Goal: Navigation & Orientation: Understand site structure

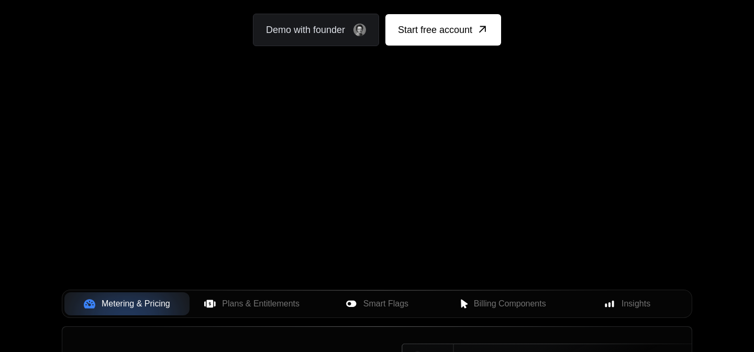
scroll to position [192, 0]
click at [382, 305] on span "Smart Flags" at bounding box center [386, 303] width 45 height 13
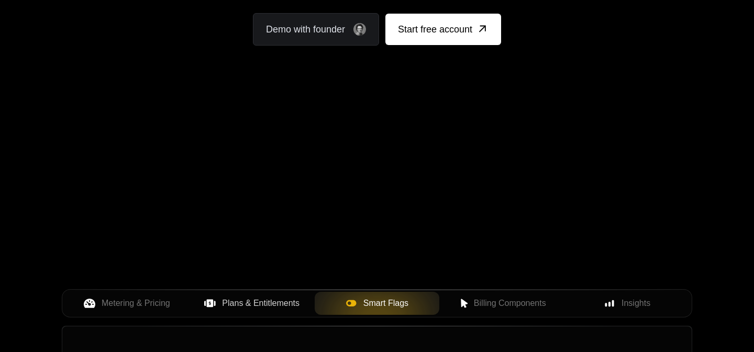
click at [275, 302] on span "Plans & Entitlements" at bounding box center [261, 303] width 78 height 13
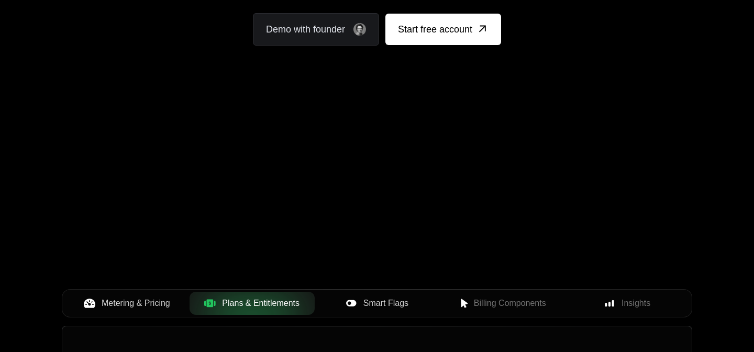
click at [140, 308] on span "Metering & Pricing" at bounding box center [136, 303] width 69 height 13
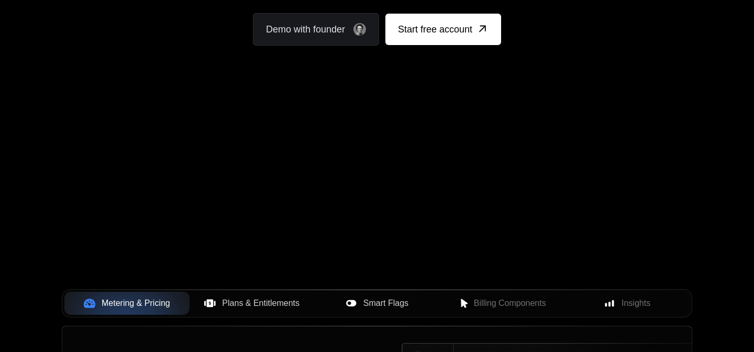
click at [437, 302] on button "Smart Flags" at bounding box center [377, 303] width 125 height 23
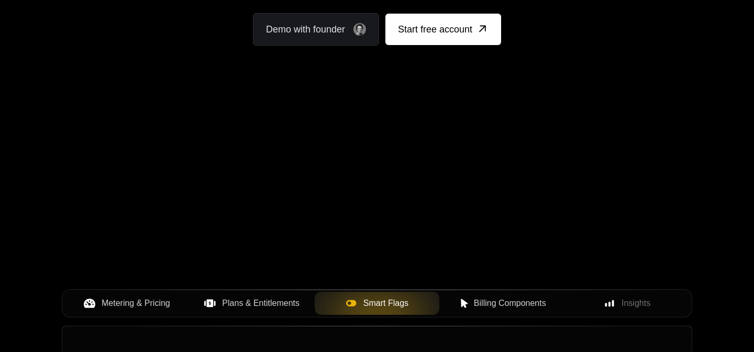
click at [475, 301] on span "Billing Components" at bounding box center [510, 303] width 72 height 13
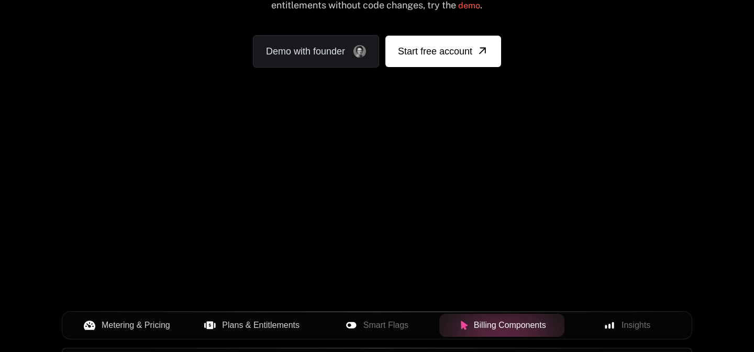
scroll to position [223, 0]
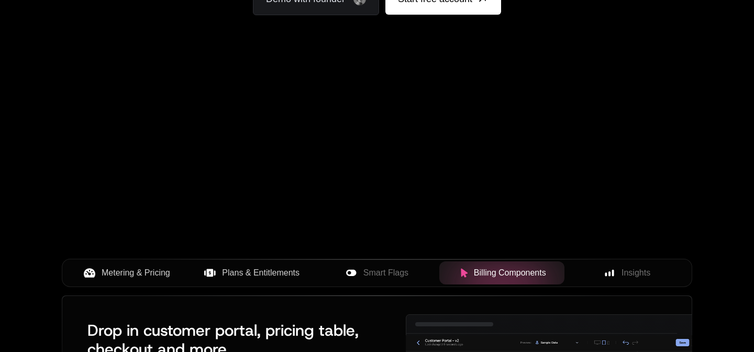
click at [109, 271] on span "Metering & Pricing" at bounding box center [136, 273] width 69 height 13
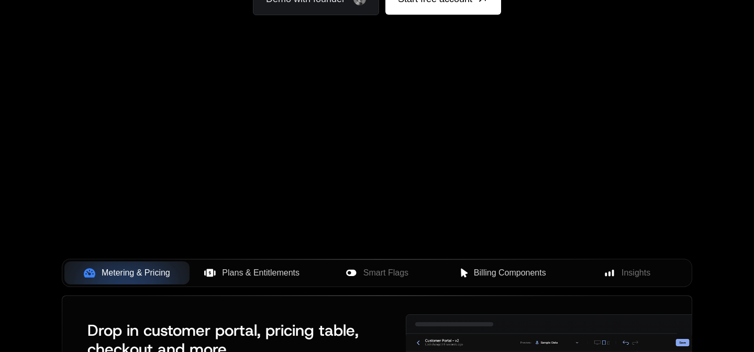
click at [246, 273] on span "Plans & Entitlements" at bounding box center [261, 273] width 78 height 13
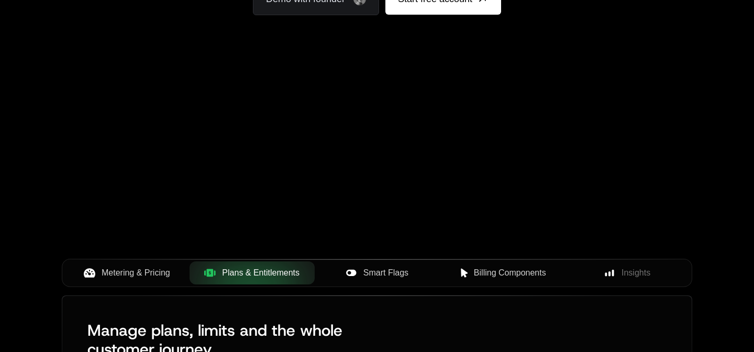
click at [356, 267] on icon at bounding box center [352, 273] width 12 height 12
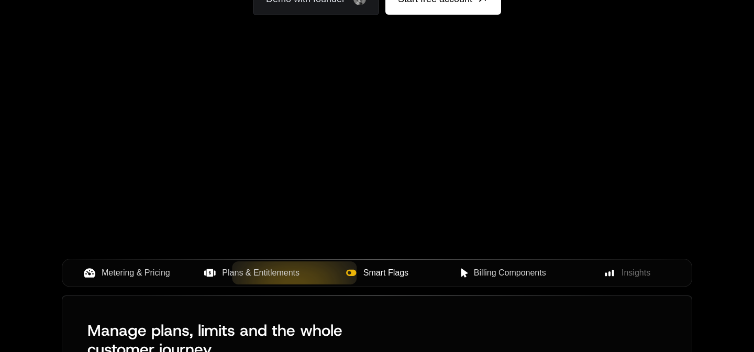
click at [491, 281] on button "Billing Components" at bounding box center [502, 272] width 125 height 23
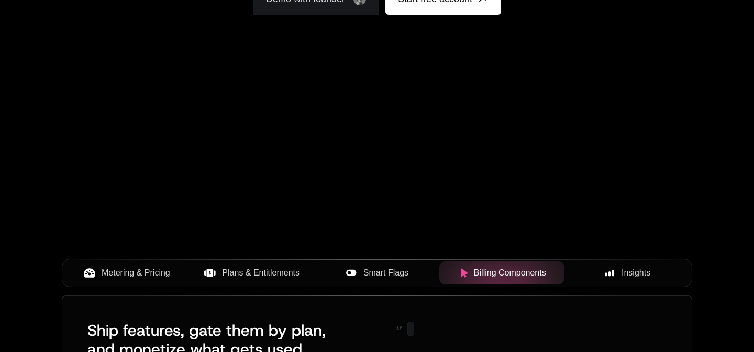
click at [640, 280] on button "Insights" at bounding box center [627, 272] width 125 height 23
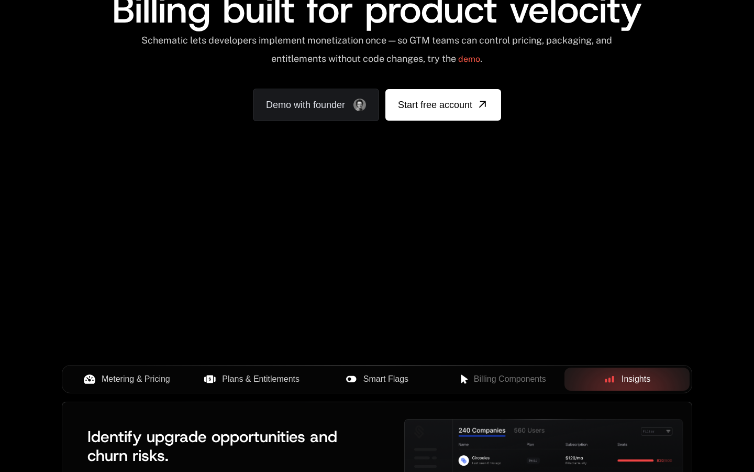
scroll to position [93, 0]
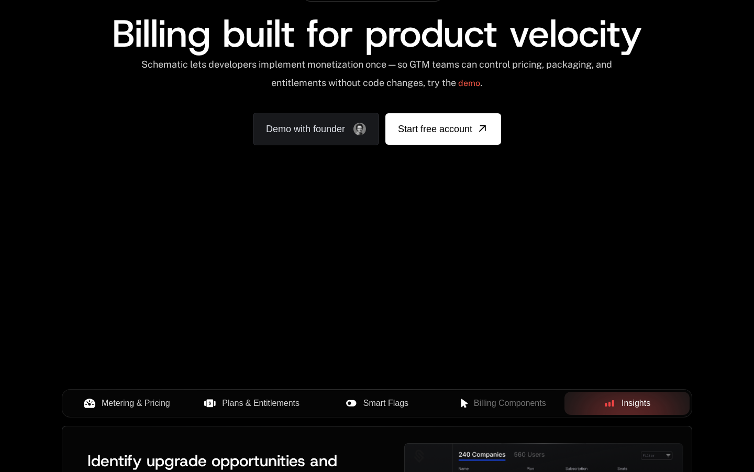
click at [626, 352] on span "Insights" at bounding box center [636, 403] width 29 height 13
click at [472, 352] on button "Billing Components" at bounding box center [502, 402] width 125 height 23
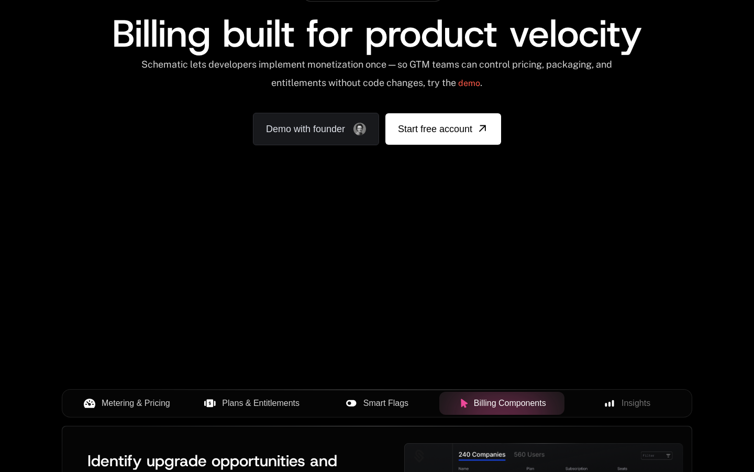
click at [384, 352] on span "Smart Flags" at bounding box center [386, 403] width 45 height 13
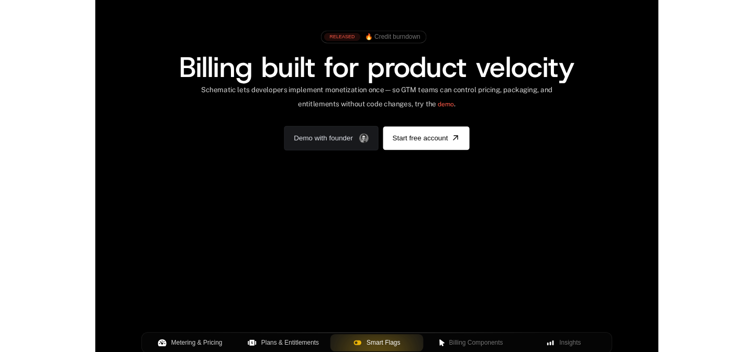
scroll to position [42, 0]
